Goal: Find specific page/section: Find specific page/section

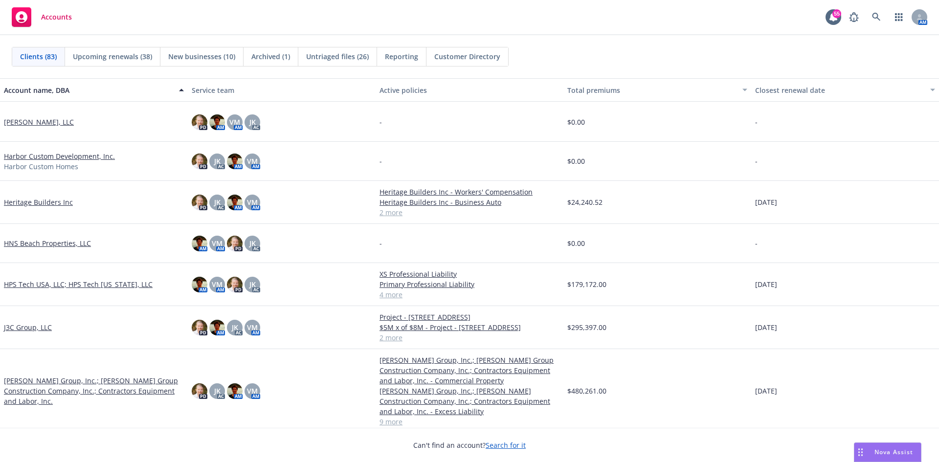
scroll to position [1614, 0]
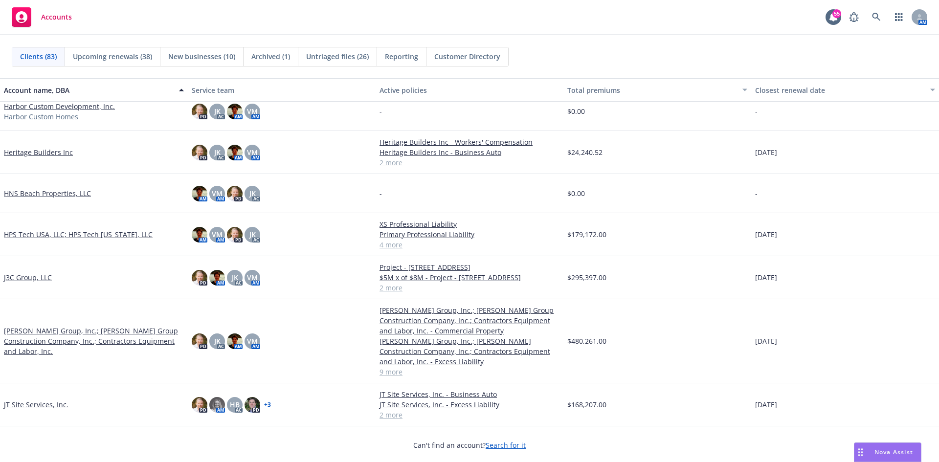
click at [56, 233] on link "HPS Tech USA, LLC; HPS Tech [US_STATE], LLC" at bounding box center [78, 234] width 149 height 10
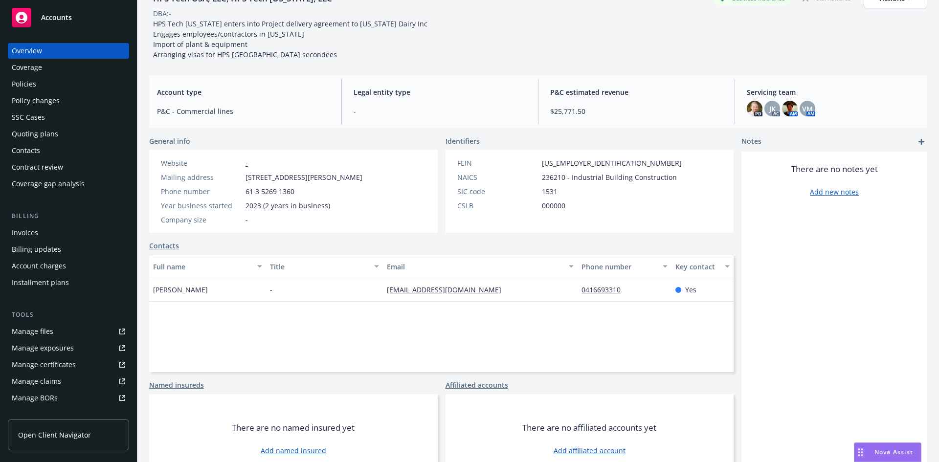
scroll to position [80, 0]
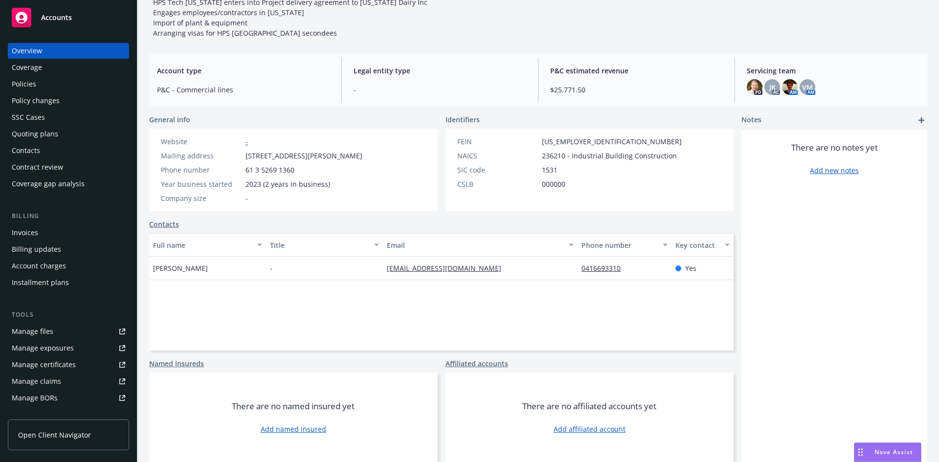
click at [34, 83] on div "Policies" at bounding box center [24, 84] width 24 height 16
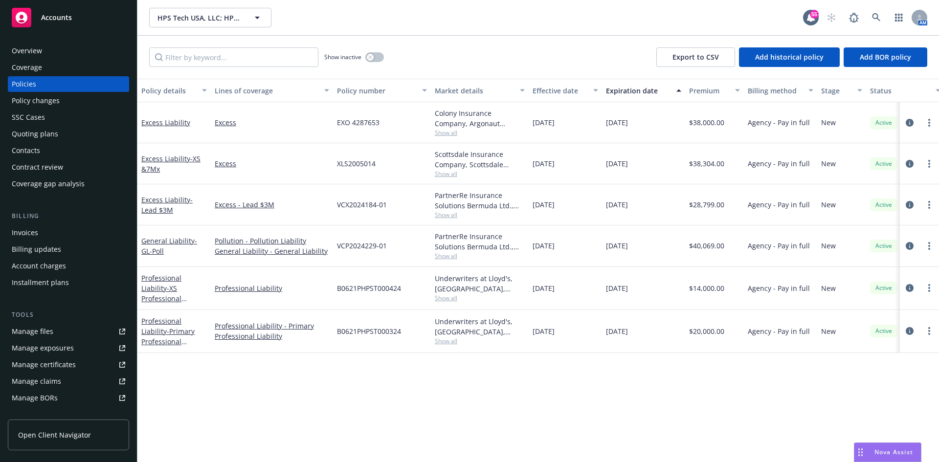
drag, startPoint x: 174, startPoint y: 125, endPoint x: 472, endPoint y: 210, distance: 310.4
click at [174, 125] on link "Excess Liability" at bounding box center [165, 122] width 49 height 9
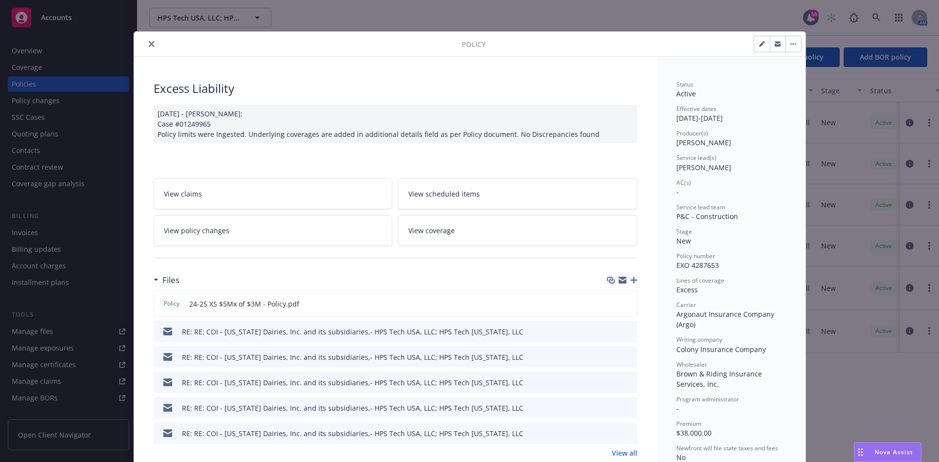
click at [151, 42] on button "close" at bounding box center [152, 44] width 12 height 12
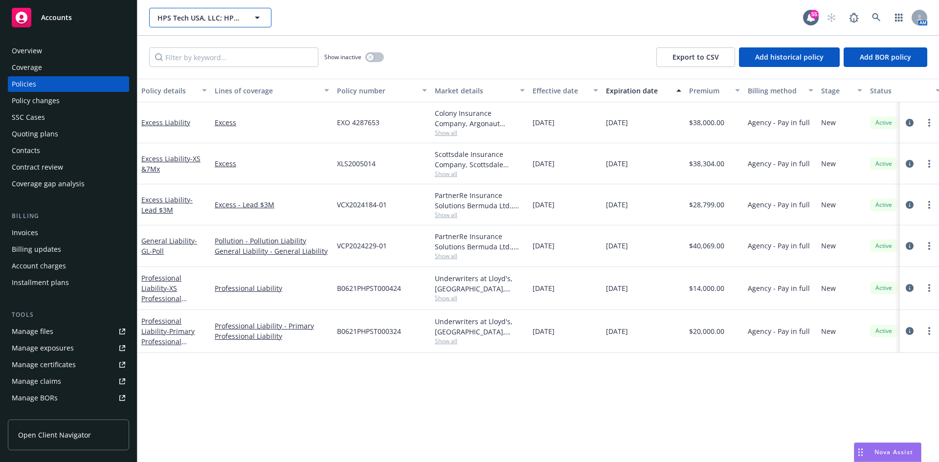
click at [202, 22] on span "HPS Tech USA, LLC; HPS Tech [US_STATE], LLC" at bounding box center [199, 18] width 85 height 10
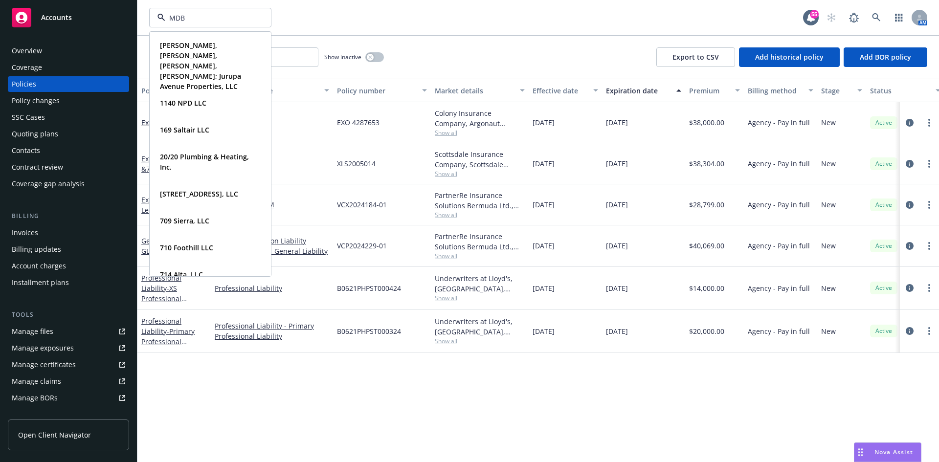
type input "MDB"
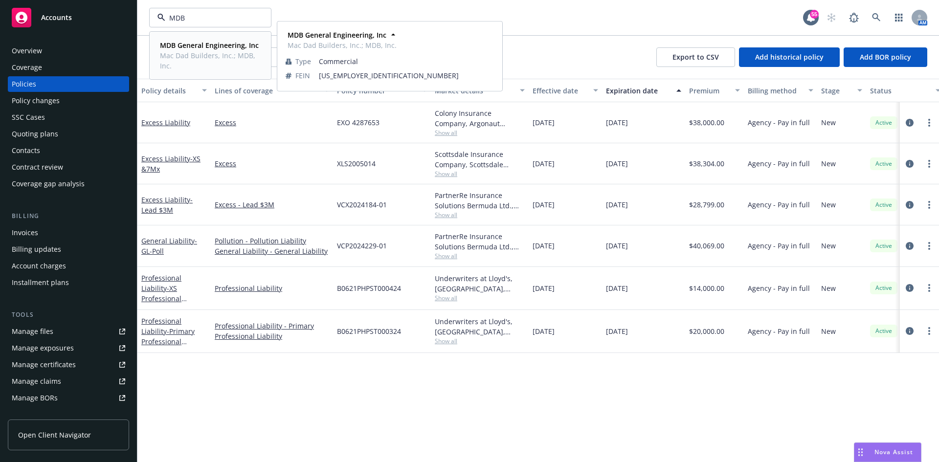
click at [208, 45] on strong "MDB General Engineering, Inc" at bounding box center [209, 45] width 99 height 9
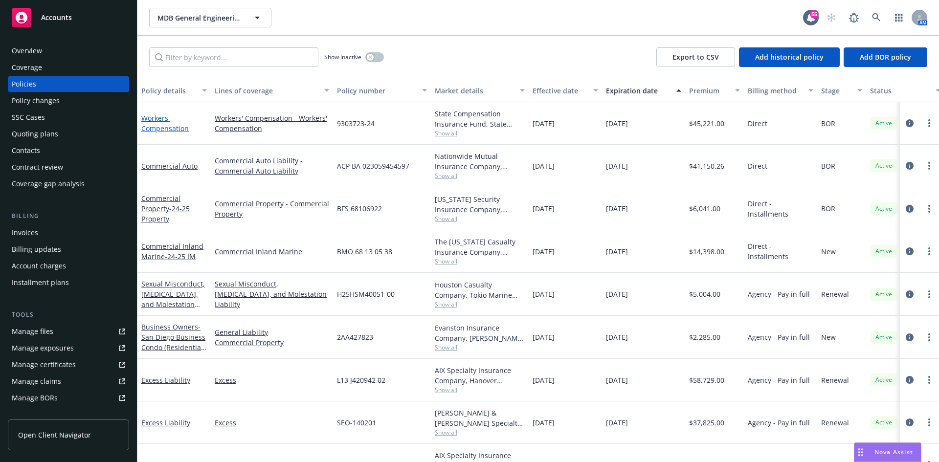
click at [170, 124] on link "Workers' Compensation" at bounding box center [164, 123] width 47 height 20
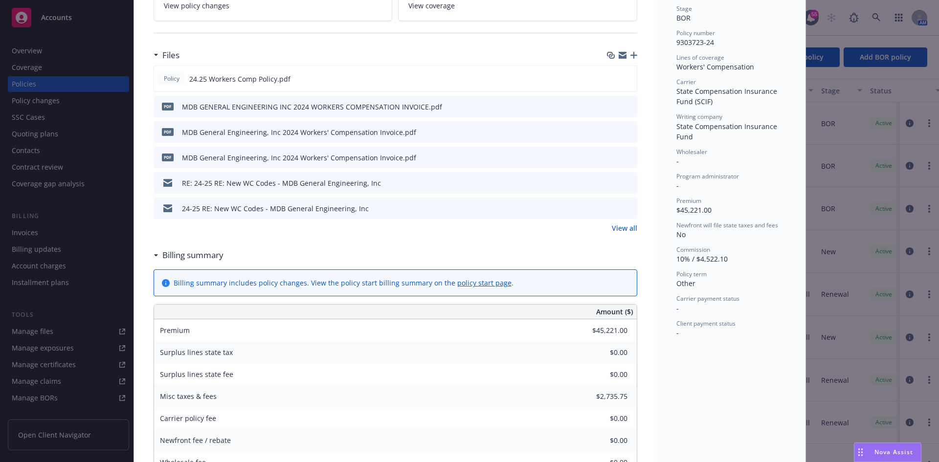
scroll to position [245, 0]
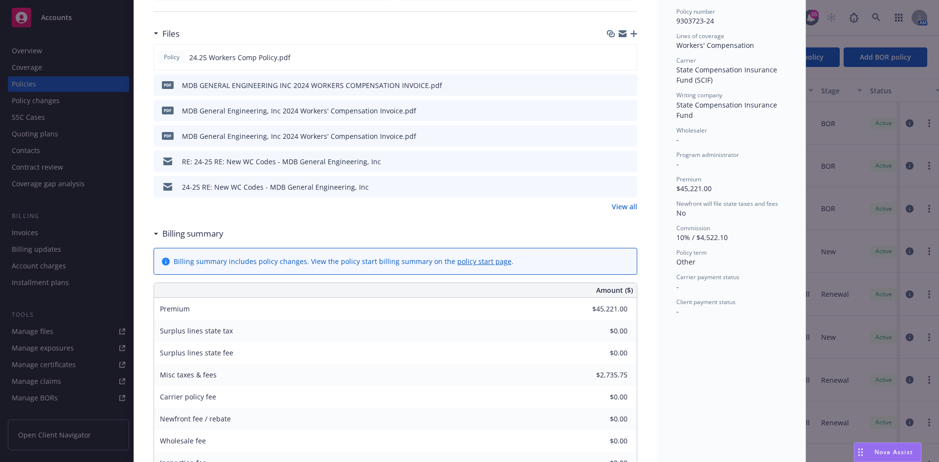
click at [615, 202] on link "View all" at bounding box center [624, 207] width 25 height 10
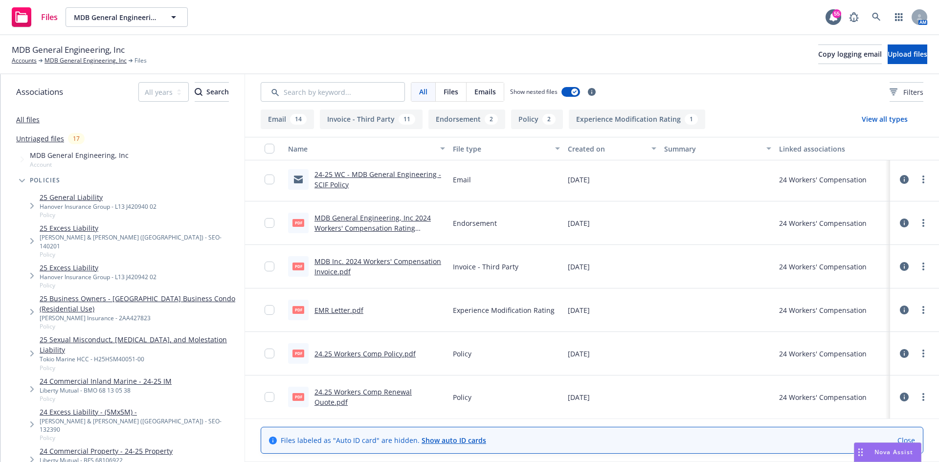
scroll to position [1036, 0]
click at [338, 171] on link "24-25 WC - MDB General Engineering - SCIF Policy" at bounding box center [377, 179] width 127 height 20
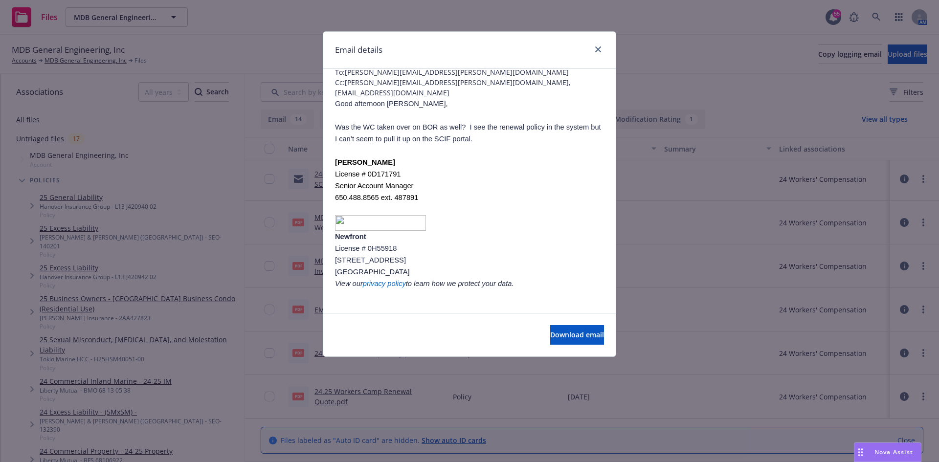
scroll to position [59, 0]
click at [598, 44] on link "close" at bounding box center [598, 50] width 12 height 12
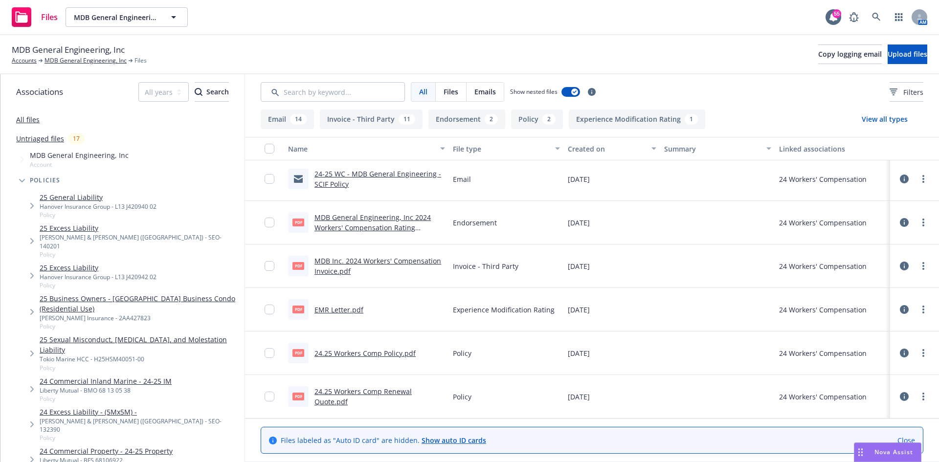
click at [341, 224] on link "MDB General Engineering, Inc 2024 Workers' Compensation Rating Endorsement.pdf" at bounding box center [372, 228] width 116 height 30
click at [127, 14] on span "MDB General Engineering, Inc" at bounding box center [116, 17] width 85 height 10
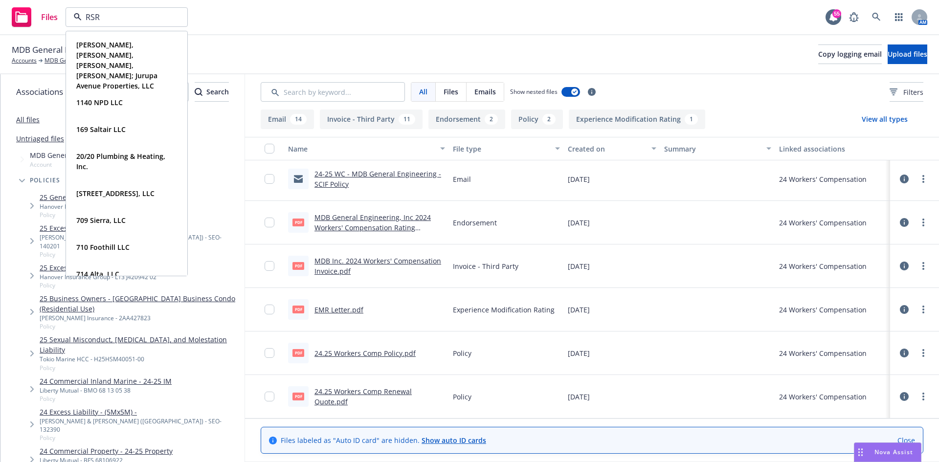
type input "RSR"
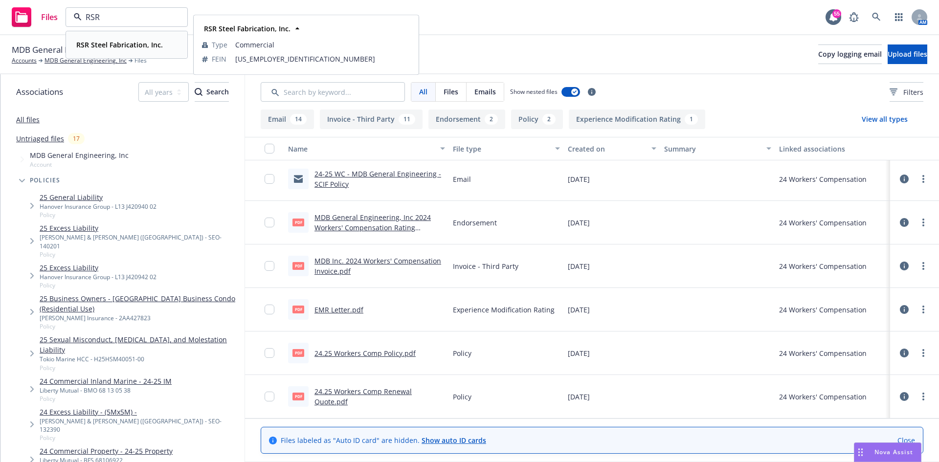
click at [127, 47] on strong "RSR Steel Fabrication, Inc." at bounding box center [119, 44] width 87 height 9
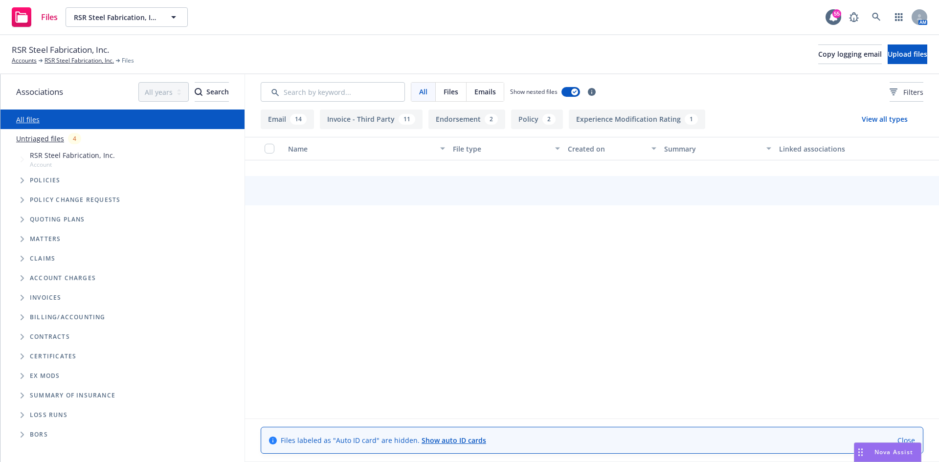
scroll to position [1036, 0]
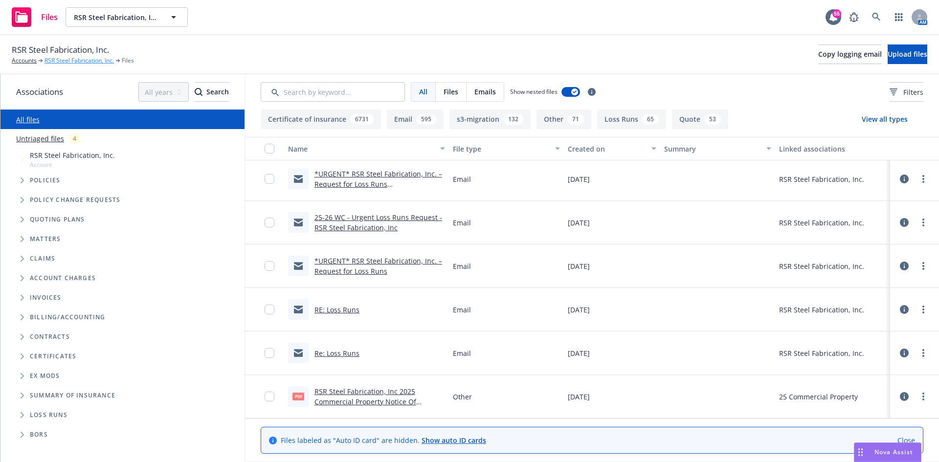
click at [83, 63] on link "RSR Steel Fabrication, Inc." at bounding box center [79, 60] width 69 height 9
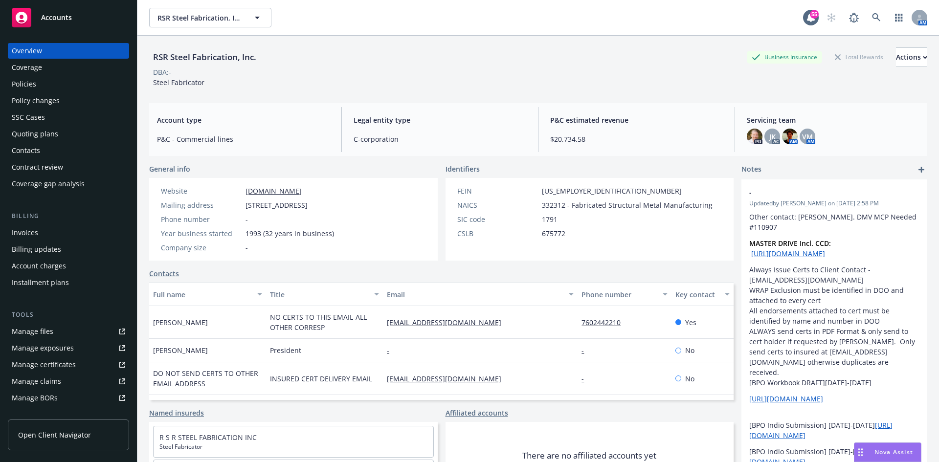
click at [37, 86] on div "Policies" at bounding box center [68, 84] width 113 height 16
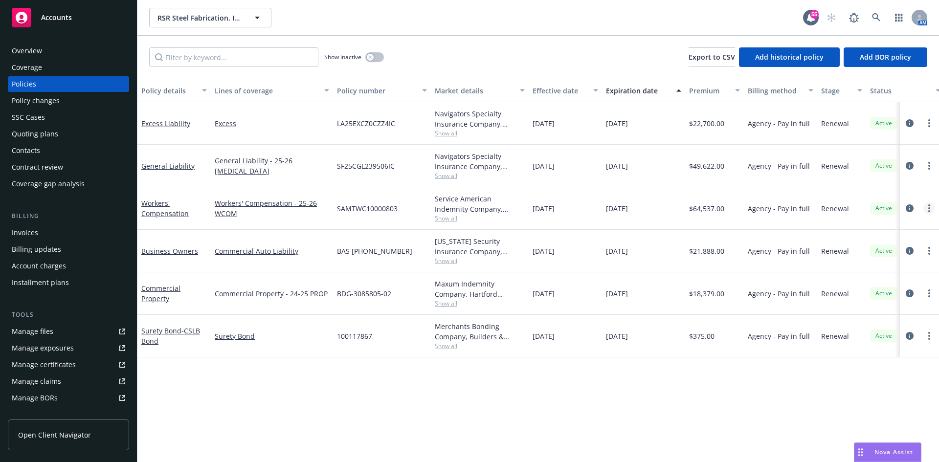
click at [931, 212] on link "more" at bounding box center [929, 208] width 12 height 12
click at [876, 348] on link "Copy logging email" at bounding box center [877, 346] width 115 height 20
click at [219, 19] on span "RSR Steel Fabrication, Inc." at bounding box center [199, 18] width 85 height 10
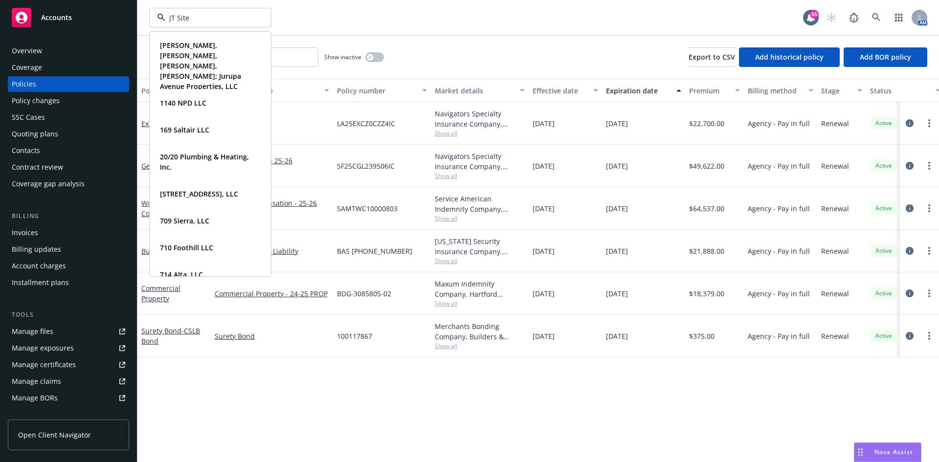
type input "JT Site"
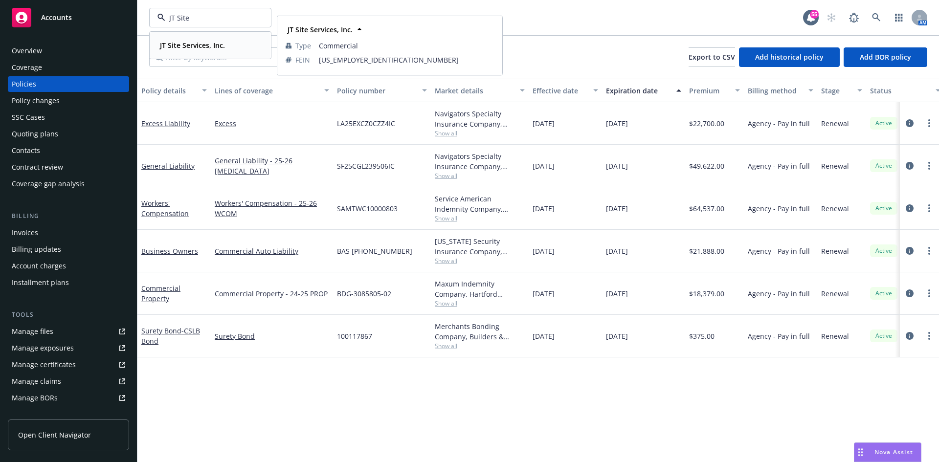
click at [214, 45] on strong "JT Site Services, Inc." at bounding box center [192, 45] width 65 height 9
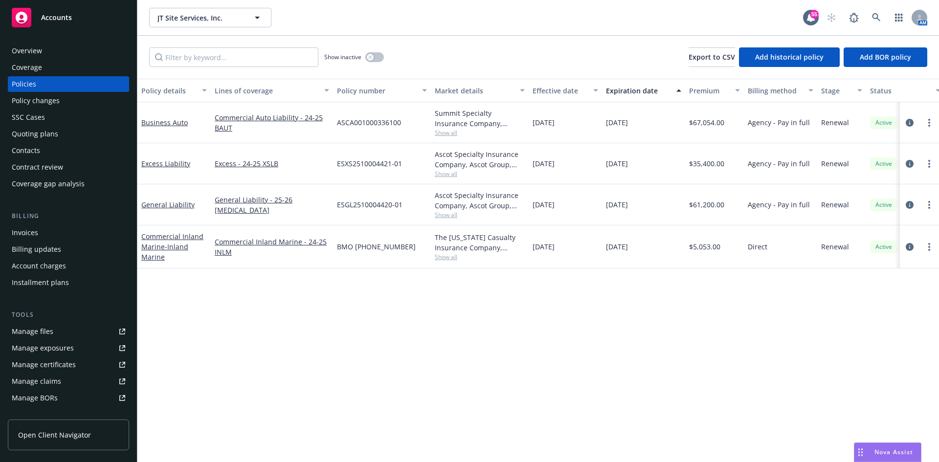
click at [175, 241] on div "Commercial Inland Marine - Inland Marine" at bounding box center [174, 246] width 66 height 31
click at [175, 240] on link "Commercial Inland Marine - Inland Marine" at bounding box center [172, 247] width 62 height 30
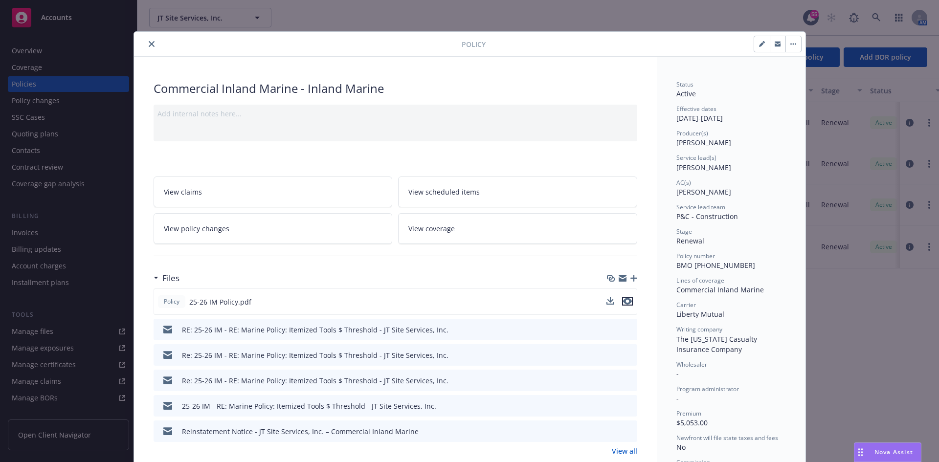
click at [626, 304] on icon "preview file" at bounding box center [627, 301] width 9 height 7
click at [149, 42] on icon "close" at bounding box center [152, 44] width 6 height 6
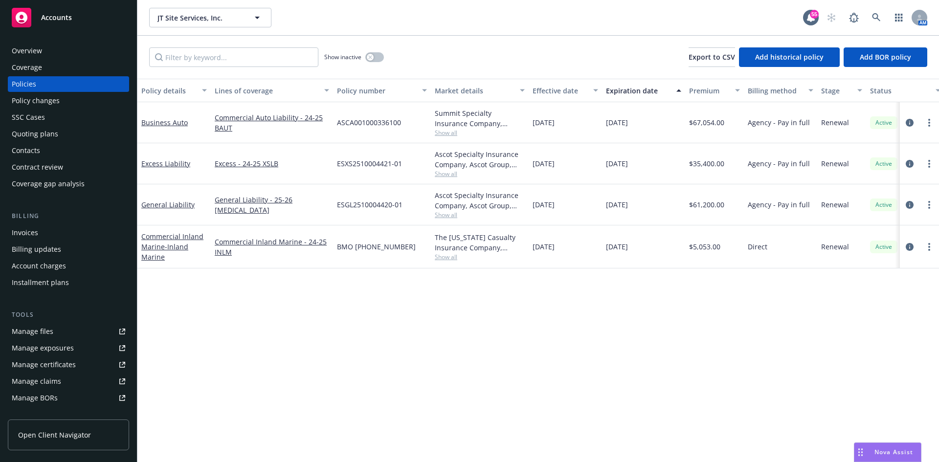
drag, startPoint x: 406, startPoint y: 248, endPoint x: 338, endPoint y: 246, distance: 68.5
click at [338, 246] on div "BMO (26) 57 07 51 94" at bounding box center [382, 246] width 98 height 43
copy span "BMO (26) 57 07 51 94"
